Goal: Task Accomplishment & Management: Manage account settings

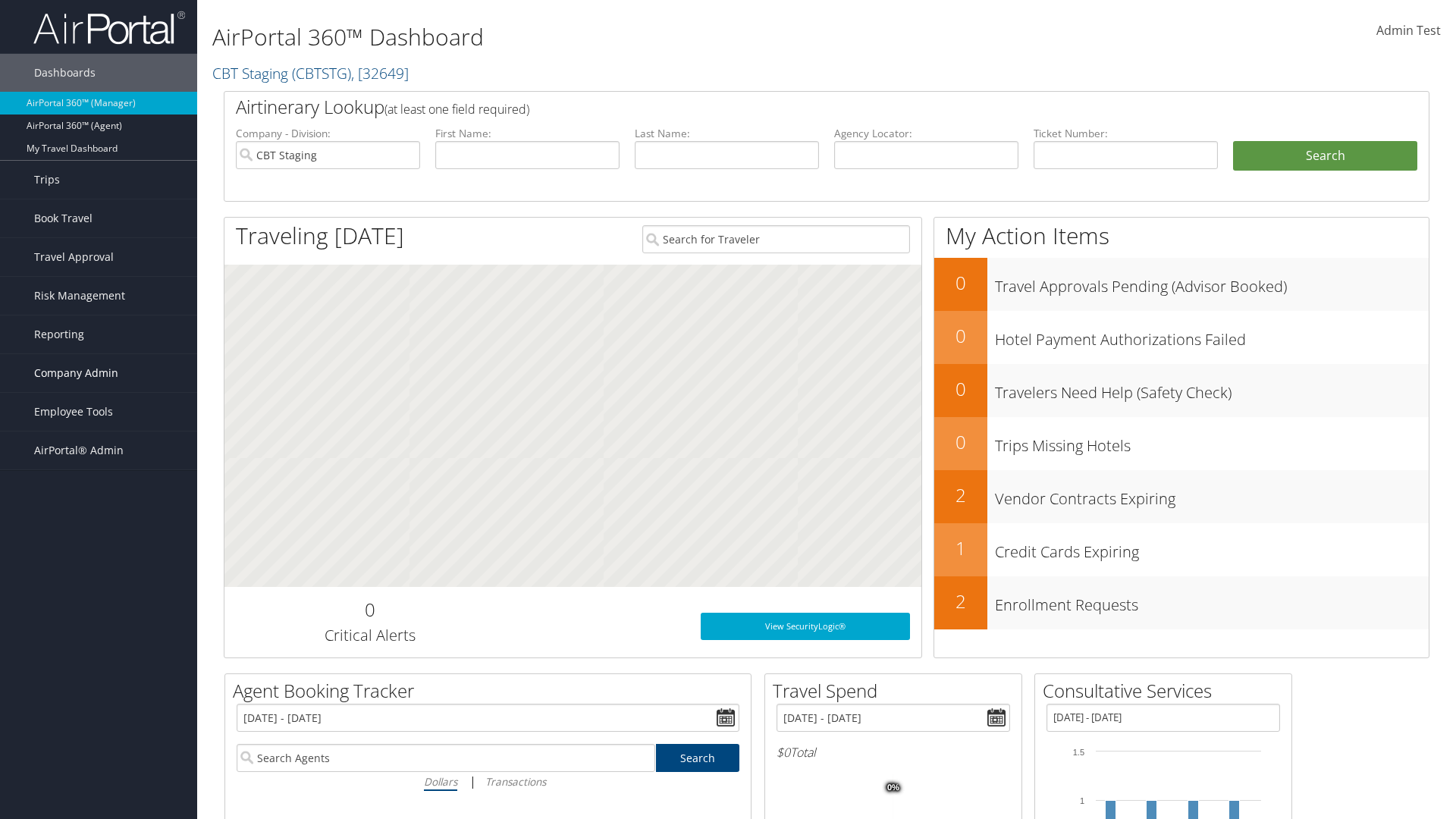
click at [99, 373] on span "Company Admin" at bounding box center [76, 373] width 84 height 37
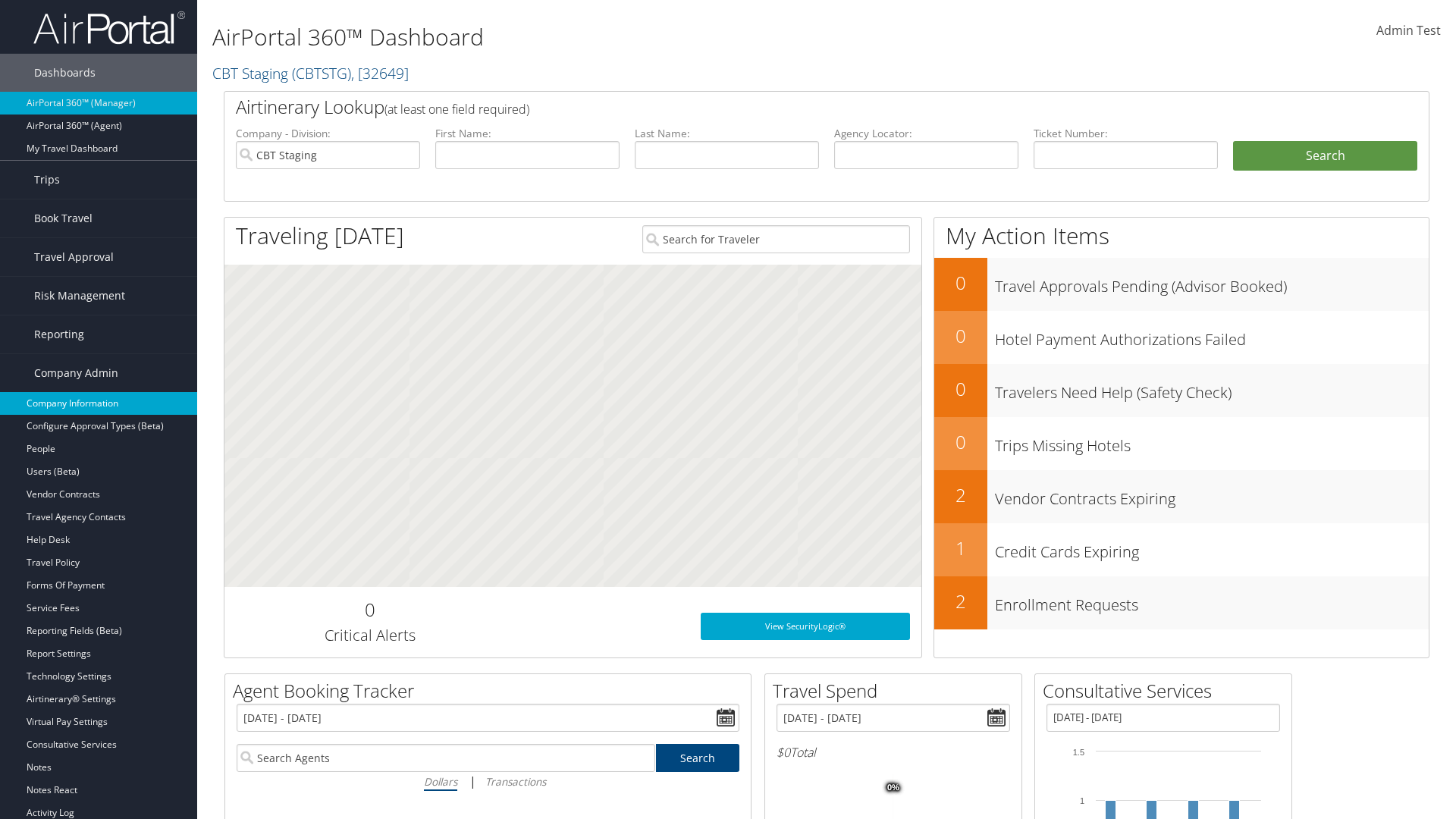
click at [99, 404] on link "Company Information" at bounding box center [99, 403] width 197 height 23
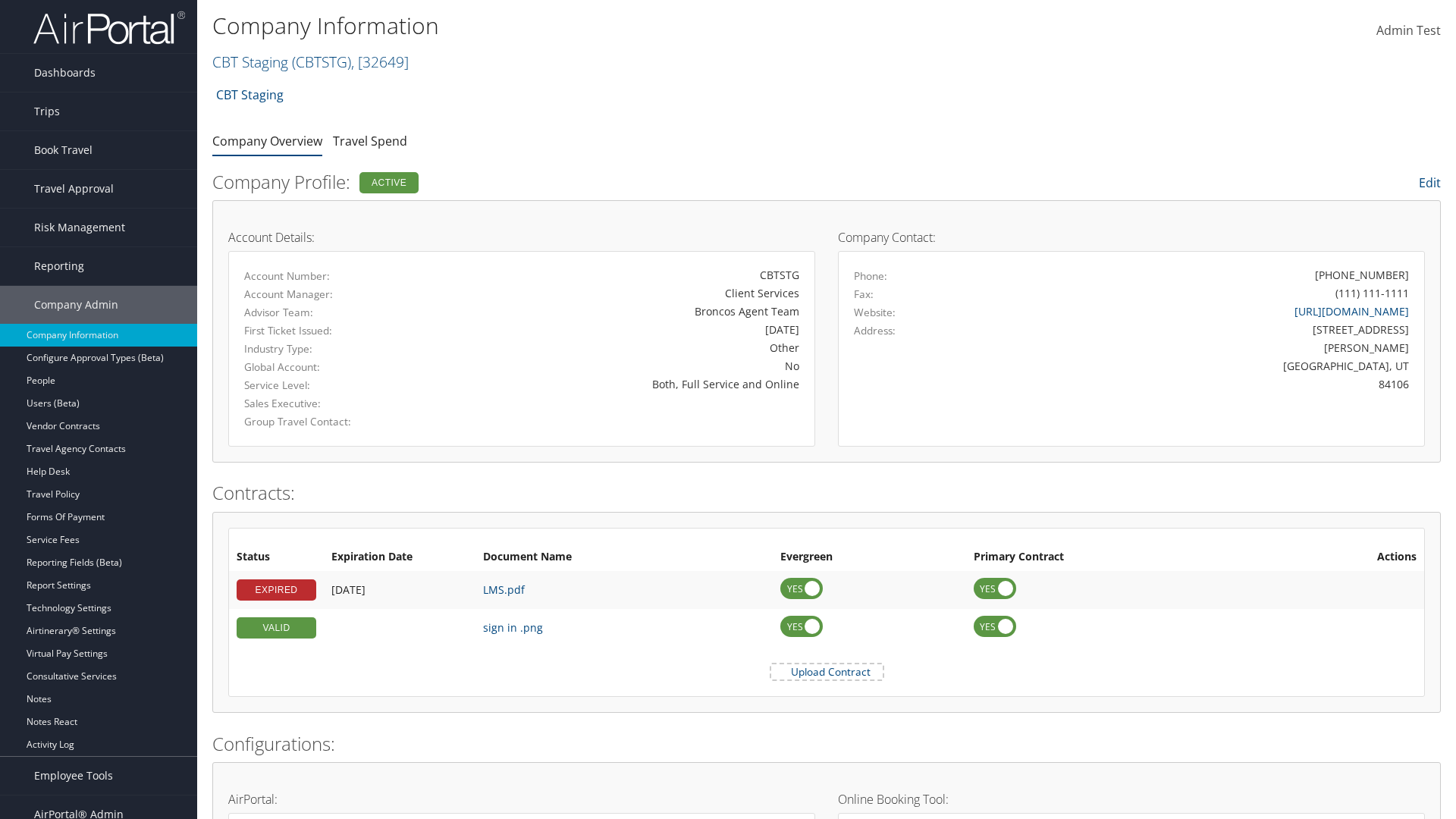
scroll to position [704, 0]
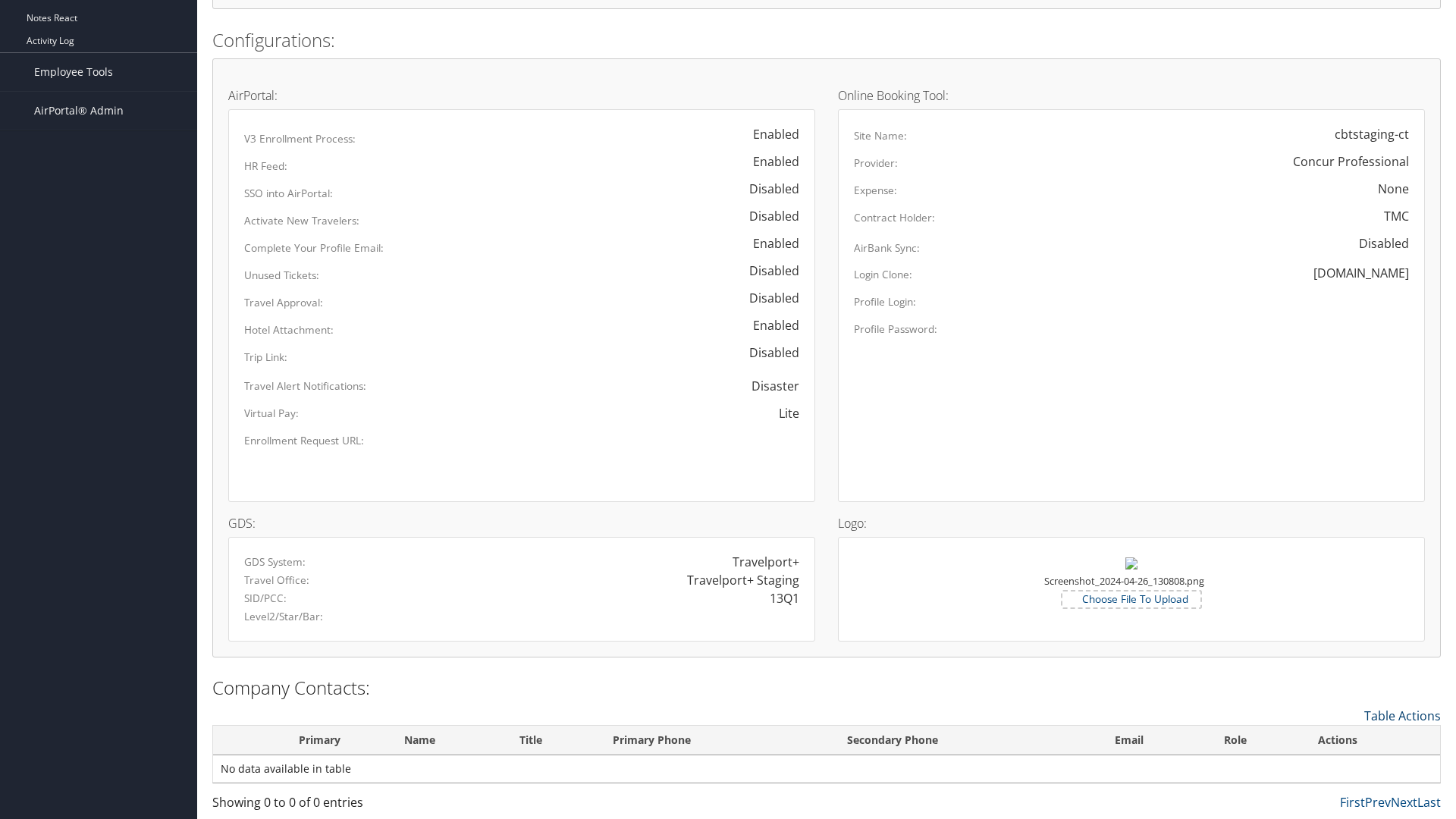
click at [1402, 715] on link "Table Actions" at bounding box center [1403, 715] width 77 height 17
click at [1340, 739] on link "New Contact" at bounding box center [1341, 739] width 199 height 26
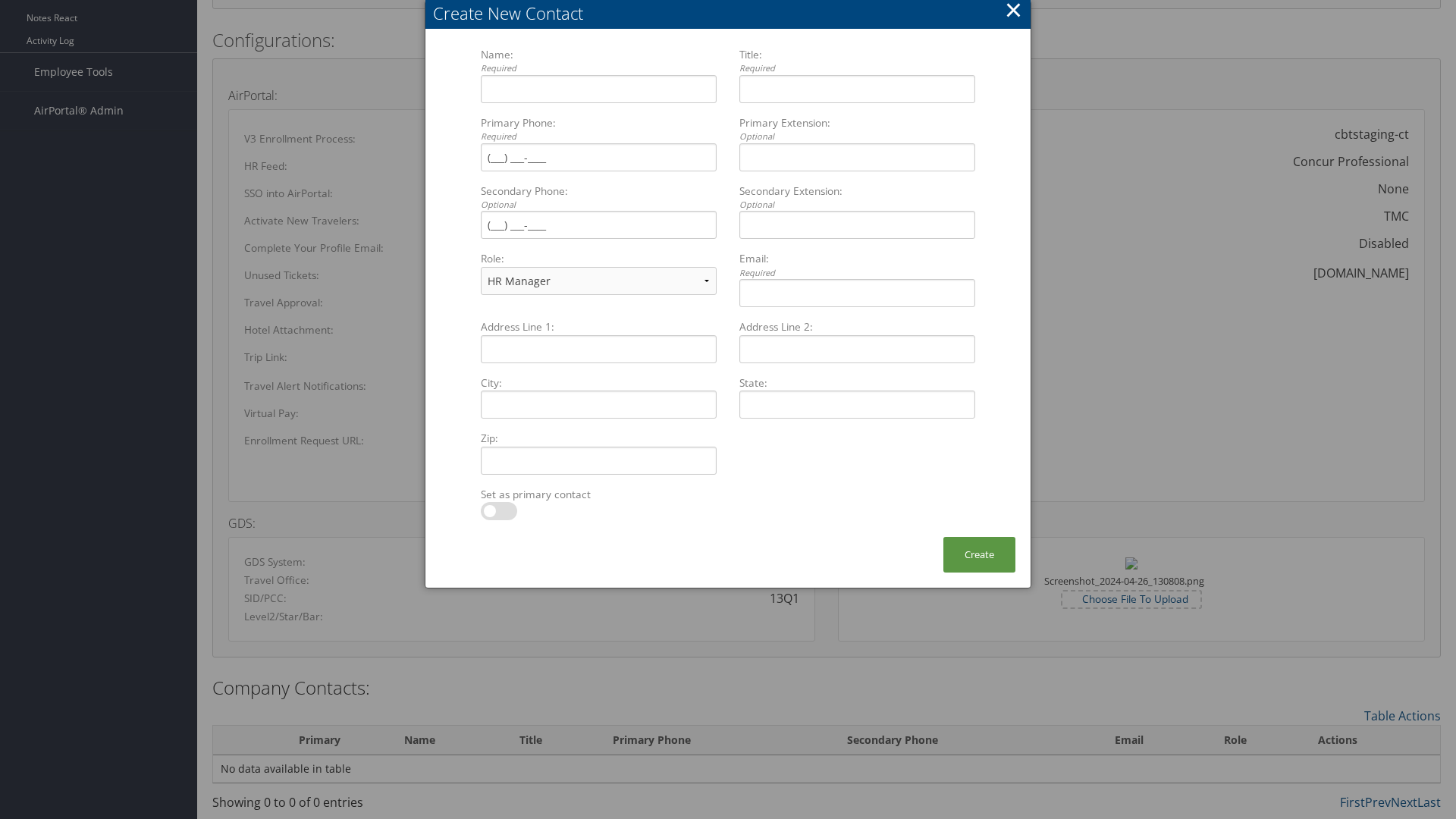
select select "TC"
